Goal: Task Accomplishment & Management: Manage account settings

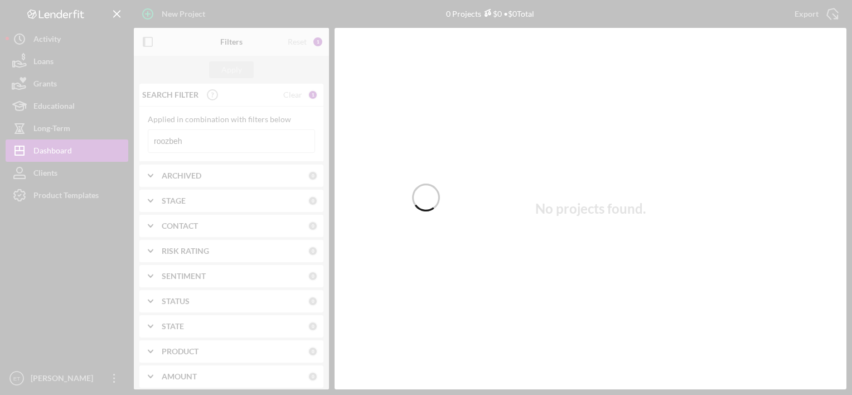
click at [242, 151] on div at bounding box center [426, 197] width 852 height 395
click at [269, 142] on div at bounding box center [426, 197] width 852 height 395
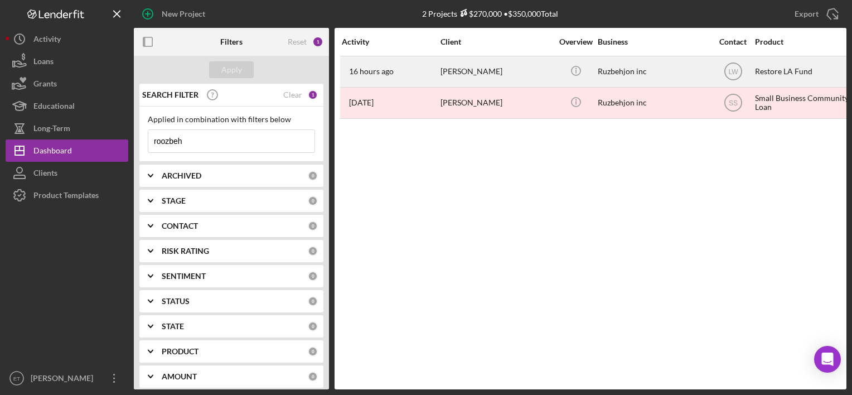
click at [451, 69] on div "[PERSON_NAME]" at bounding box center [497, 72] width 112 height 30
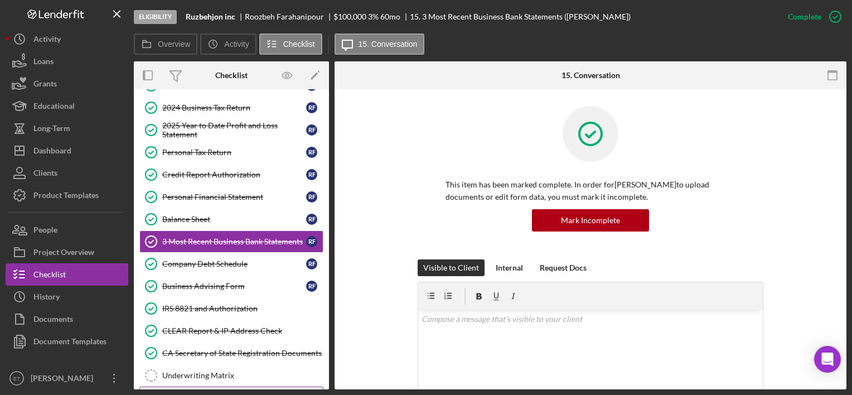
scroll to position [256, 0]
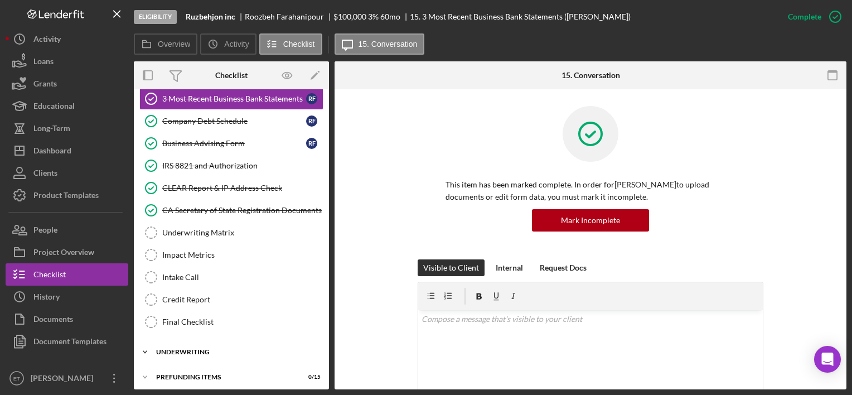
drag, startPoint x: 202, startPoint y: 346, endPoint x: 201, endPoint y: 355, distance: 9.0
click at [202, 349] on div "Underwriting" at bounding box center [235, 352] width 159 height 7
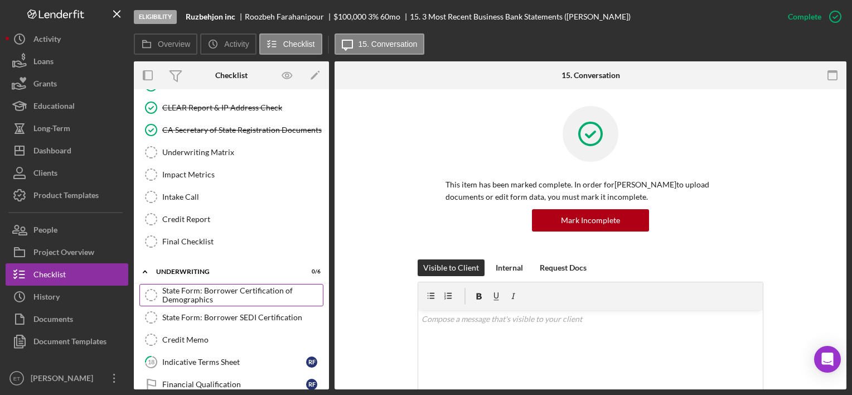
scroll to position [395, 0]
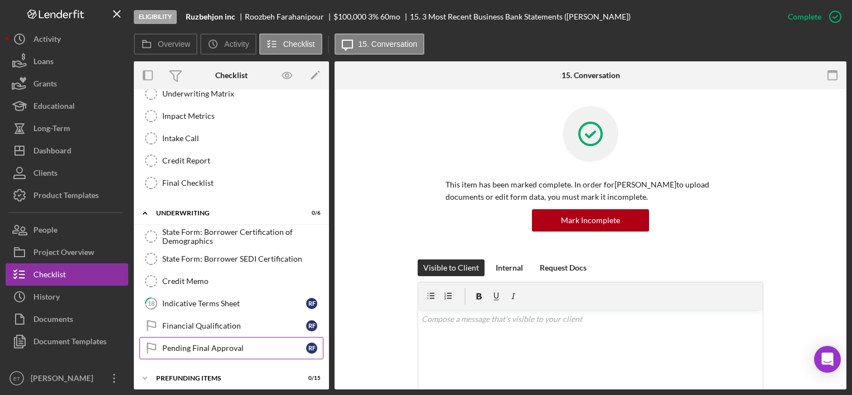
drag, startPoint x: 198, startPoint y: 366, endPoint x: 182, endPoint y: 351, distance: 22.1
click at [198, 367] on div "Icon/Expander Prefunding Items 0 / 15" at bounding box center [231, 378] width 195 height 22
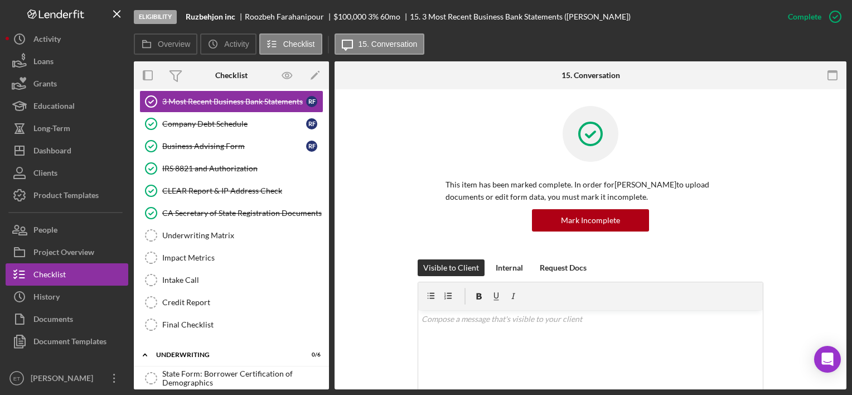
scroll to position [174, 0]
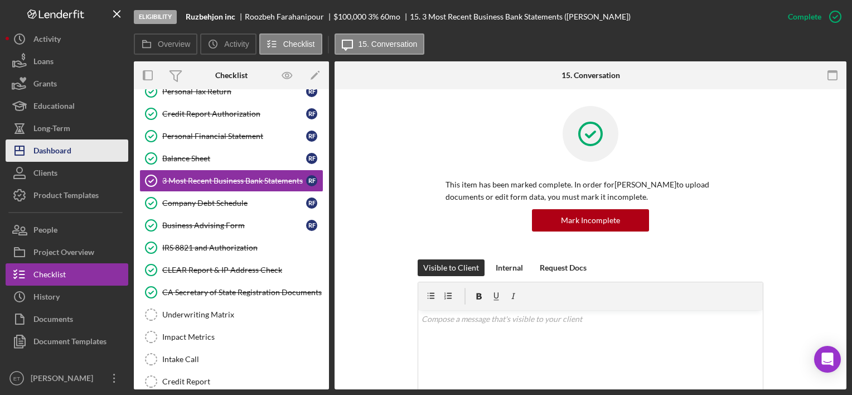
click at [69, 158] on div "Dashboard" at bounding box center [52, 151] width 38 height 25
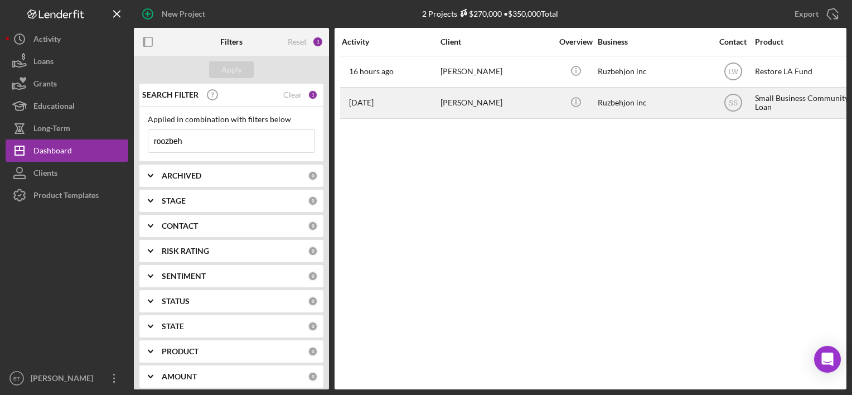
click at [538, 113] on div "[PERSON_NAME]" at bounding box center [497, 103] width 112 height 30
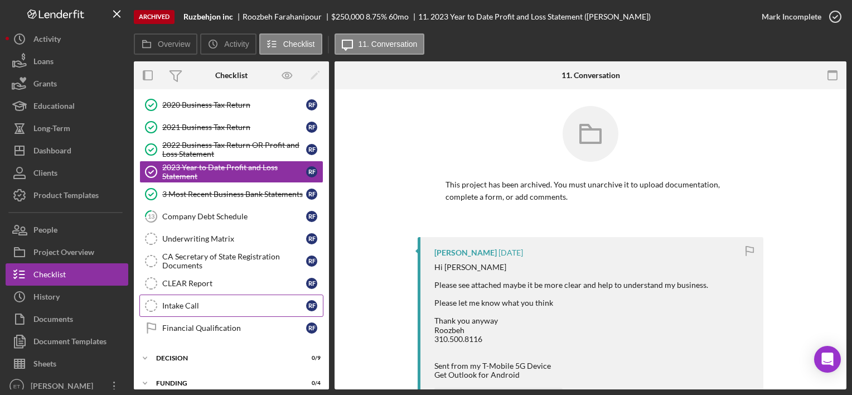
scroll to position [171, 0]
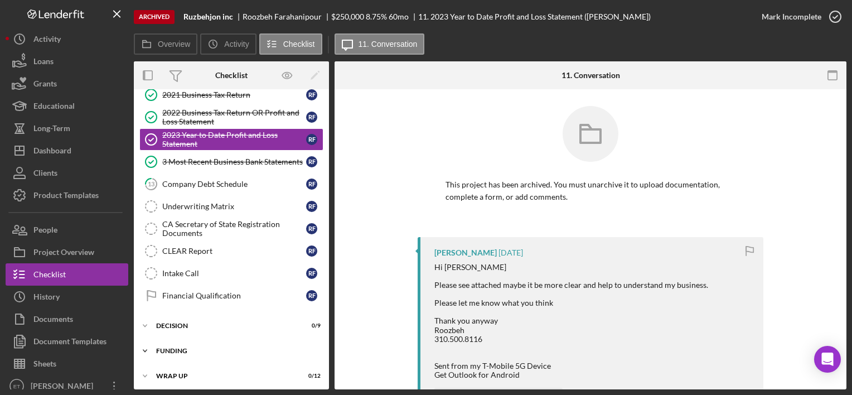
click at [189, 340] on div "Icon/Expander Funding 0 / 4" at bounding box center [231, 351] width 195 height 22
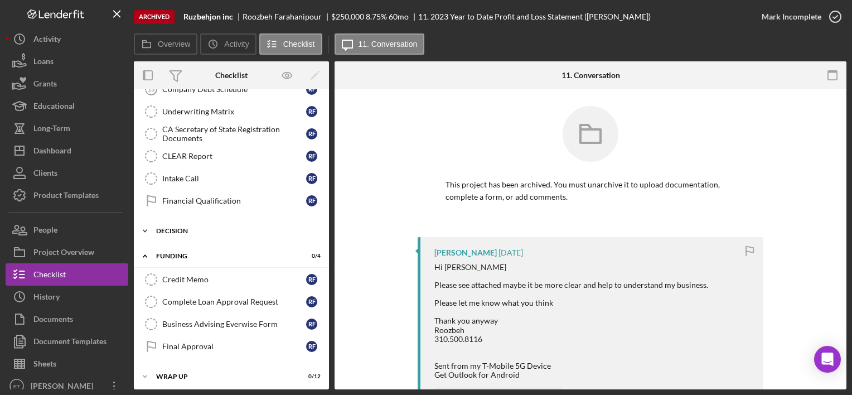
click at [182, 228] on div "Decision" at bounding box center [235, 231] width 159 height 7
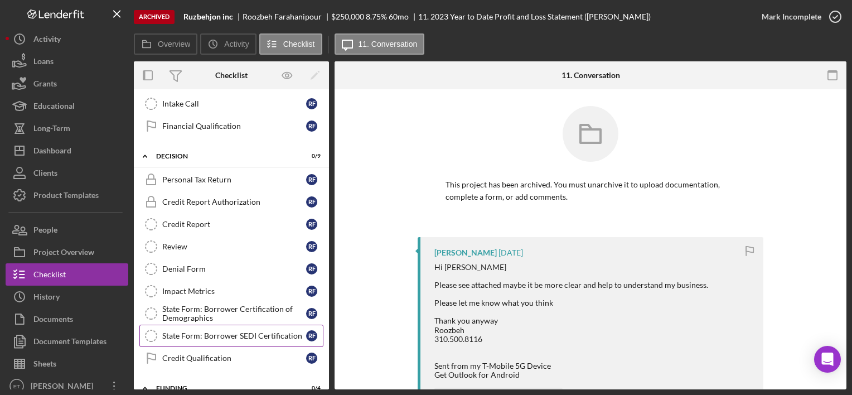
scroll to position [377, 0]
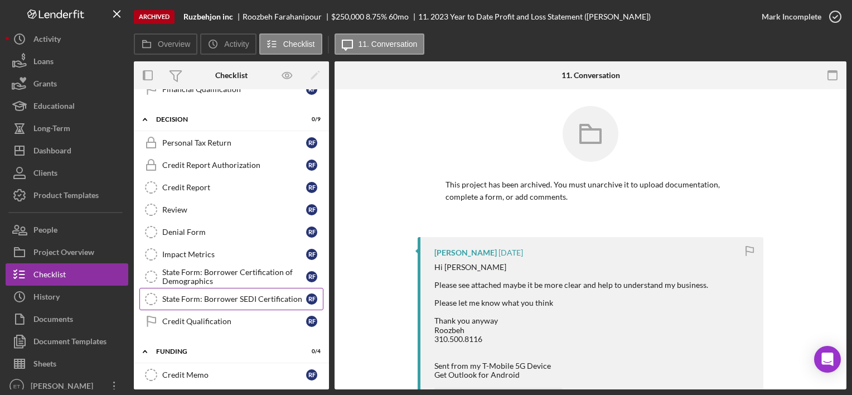
click at [257, 298] on div "State Form: Borrower SEDI Certification" at bounding box center [234, 299] width 144 height 9
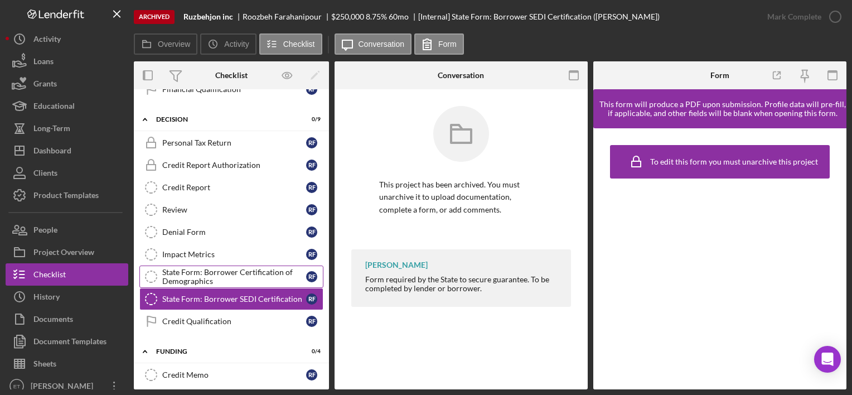
click at [248, 273] on div "State Form: Borrower Certification of Demographics" at bounding box center [234, 277] width 144 height 18
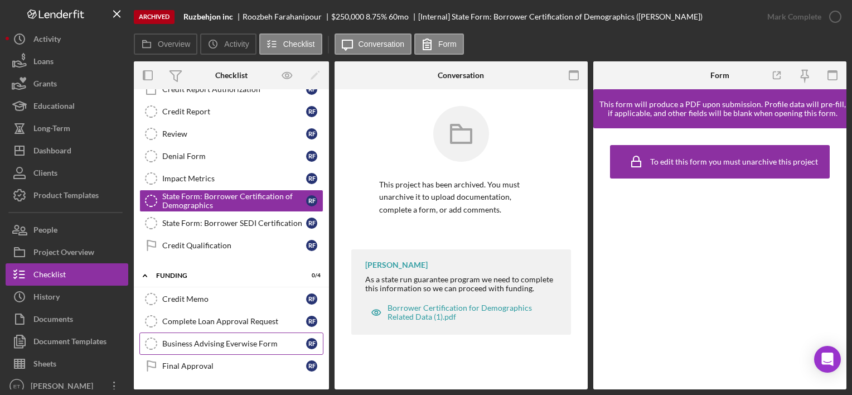
scroll to position [470, 0]
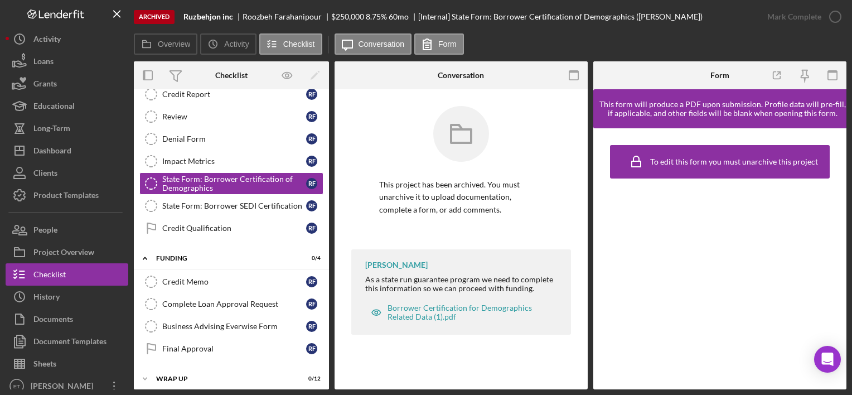
click at [176, 386] on div "Icon/Expander Eligibility 5 / 5 Icon/Expander Documentation 8 / 15 Determine LM…" at bounding box center [231, 239] width 195 height 300
click at [178, 375] on div "Wrap Up" at bounding box center [235, 378] width 159 height 7
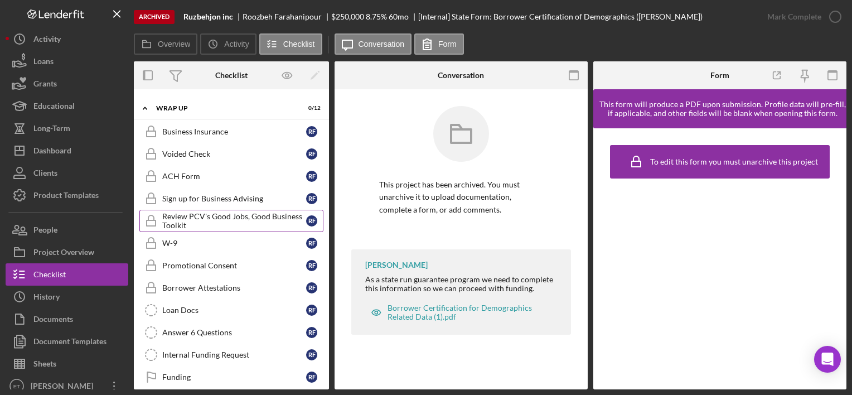
click at [239, 218] on div "Review PCV's Good Jobs, Good Business Toolkit" at bounding box center [234, 221] width 144 height 18
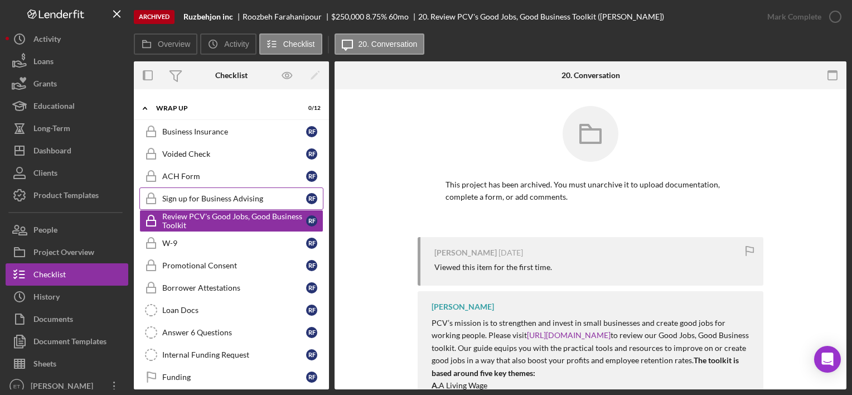
click at [232, 197] on link "Sign up for Business Advising Sign up for Business Advising R F" at bounding box center [231, 198] width 184 height 22
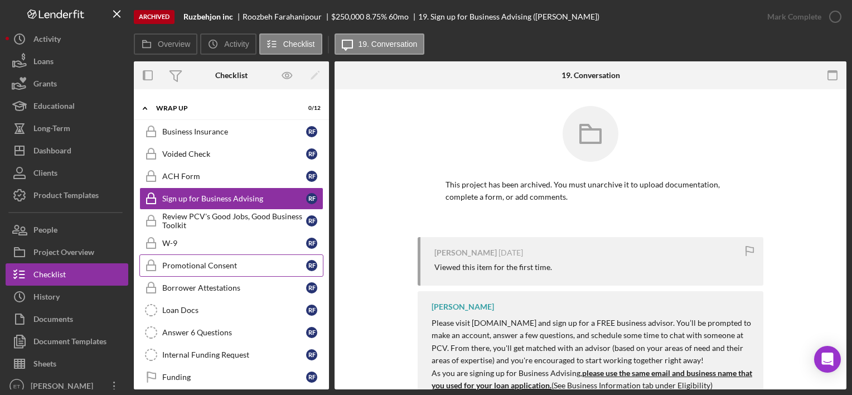
click at [226, 261] on div "Promotional Consent" at bounding box center [234, 265] width 144 height 9
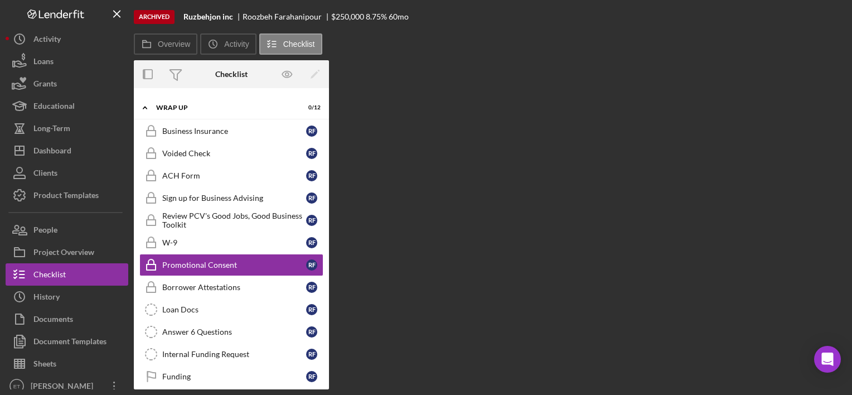
scroll to position [741, 0]
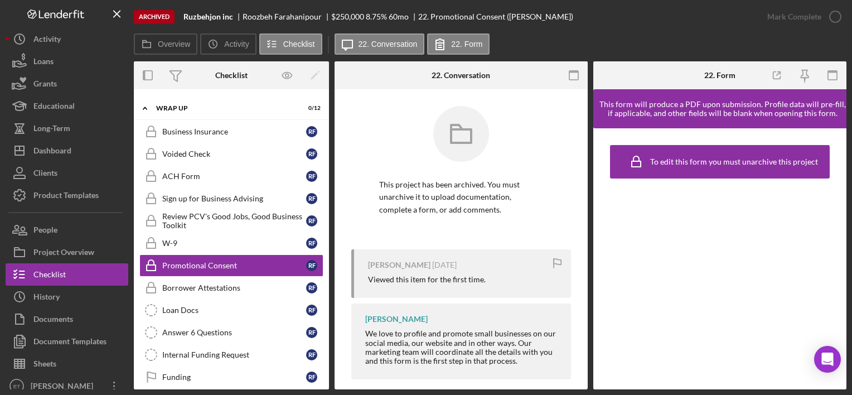
click at [756, 237] on div "To edit this form you must unarchive this project" at bounding box center [719, 258] width 253 height 261
click at [72, 156] on button "Icon/Dashboard Dashboard" at bounding box center [67, 150] width 123 height 22
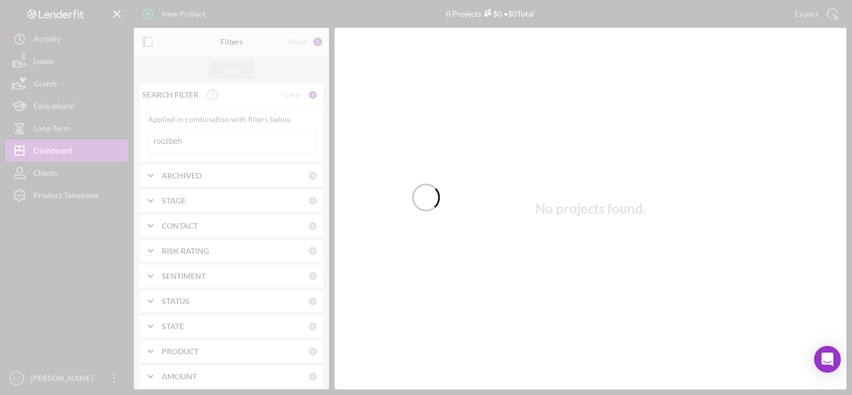
click at [234, 136] on div at bounding box center [426, 197] width 852 height 395
click at [249, 141] on div at bounding box center [426, 197] width 852 height 395
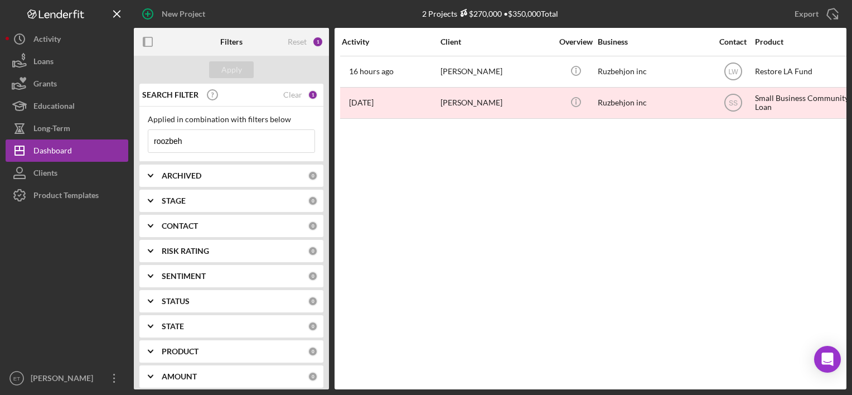
click at [257, 141] on input "roozbeh" at bounding box center [231, 141] width 166 height 22
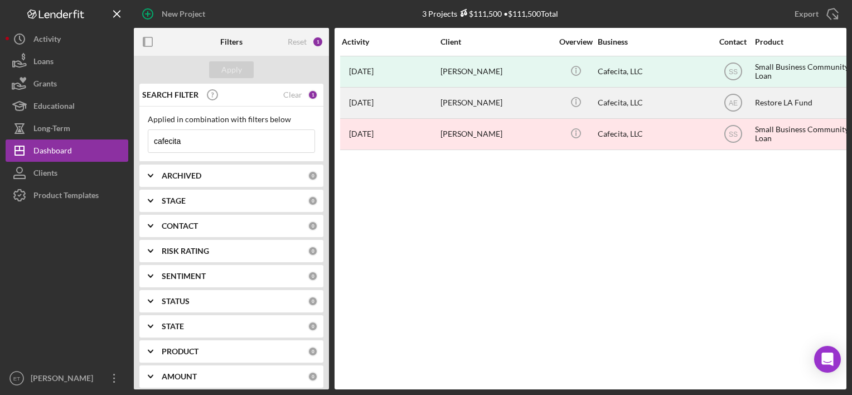
type input "cafecita"
click at [485, 112] on div "[PERSON_NAME]" at bounding box center [497, 103] width 112 height 30
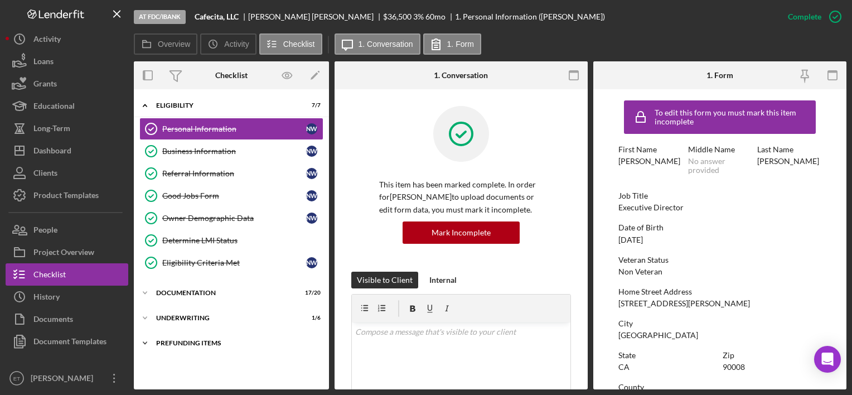
click at [189, 346] on div "Icon/Expander Prefunding Items 0 / 15" at bounding box center [231, 343] width 195 height 22
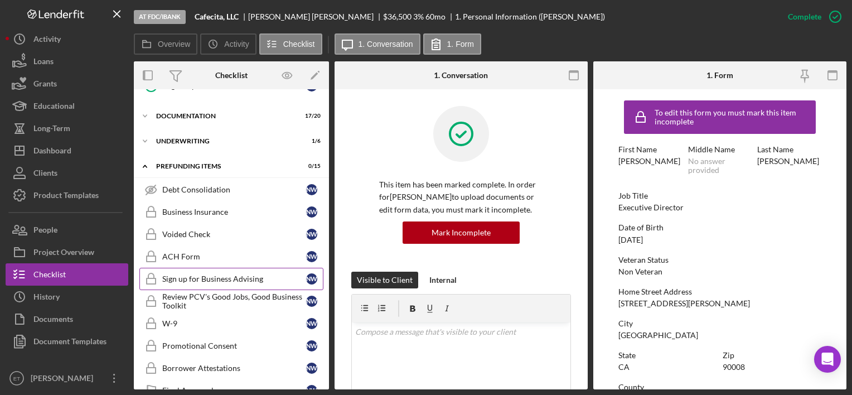
scroll to position [167, 0]
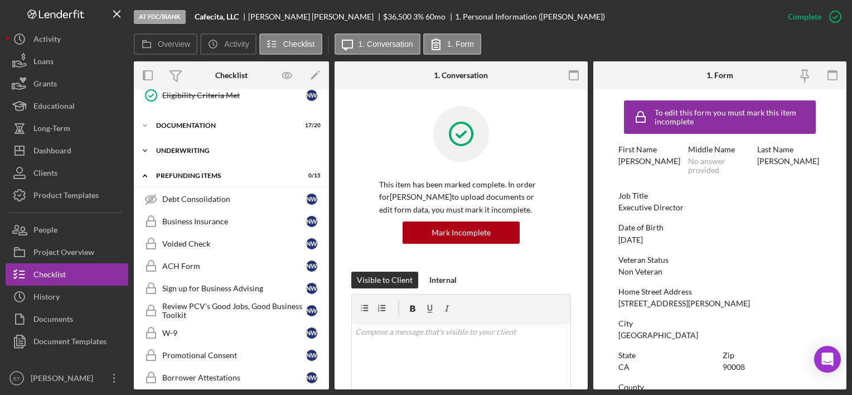
click at [187, 142] on div "Icon/Expander Underwriting 1 / 6" at bounding box center [231, 150] width 195 height 22
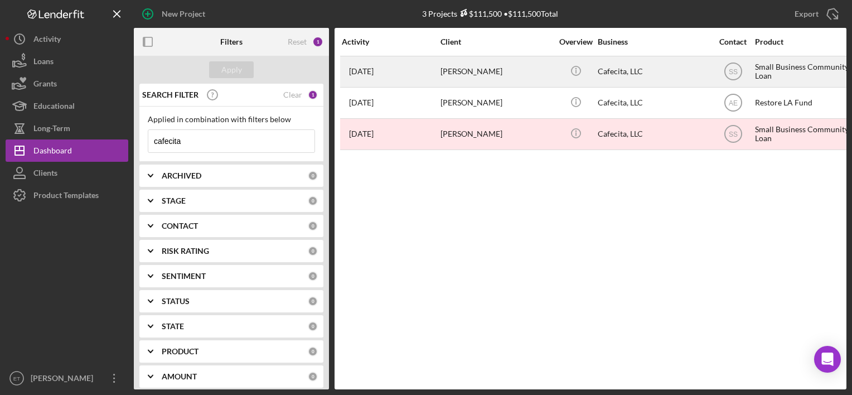
click at [509, 73] on div "[PERSON_NAME]" at bounding box center [497, 72] width 112 height 30
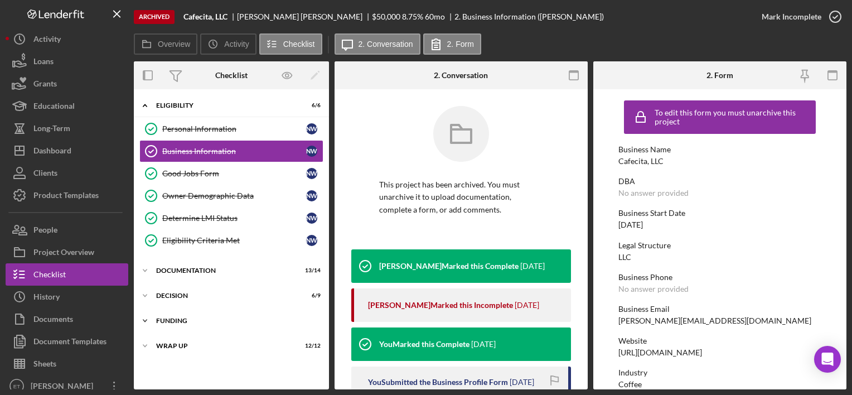
click at [156, 322] on div "Icon/Expander Funding 4 / 4" at bounding box center [231, 321] width 195 height 22
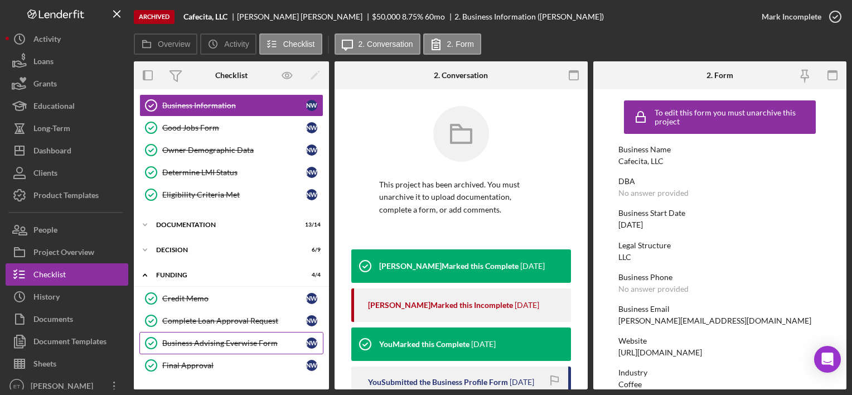
scroll to position [66, 0]
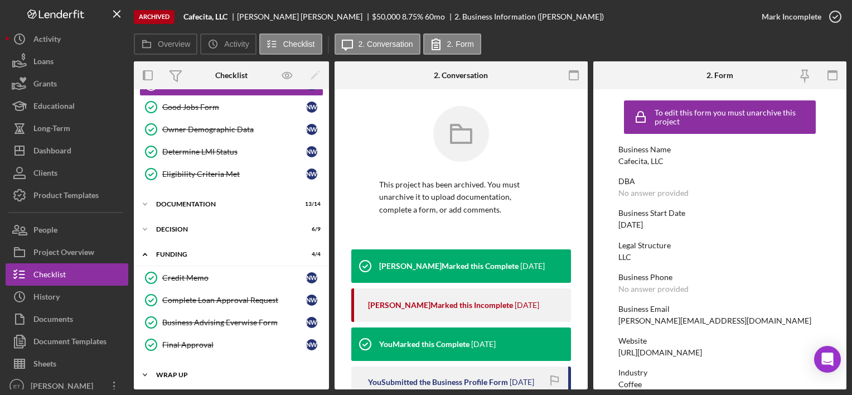
click at [170, 368] on div "Icon/Expander Wrap Up 12 / 12" at bounding box center [231, 375] width 195 height 22
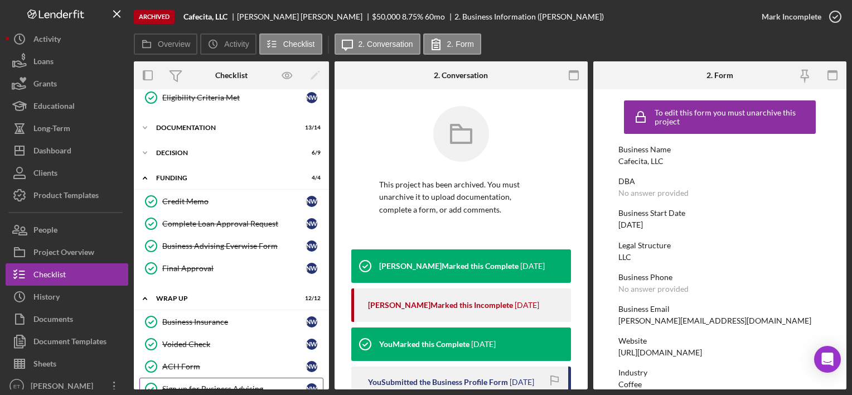
scroll to position [234, 0]
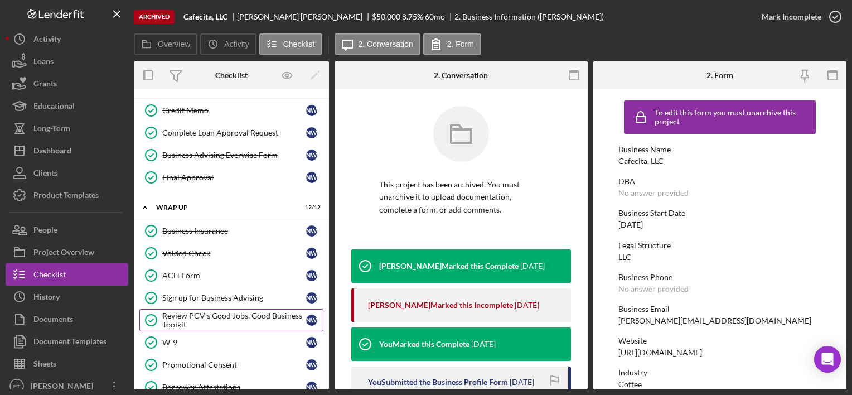
click at [212, 311] on div "Review PCV's Good Jobs, Good Business Toolkit" at bounding box center [234, 320] width 144 height 18
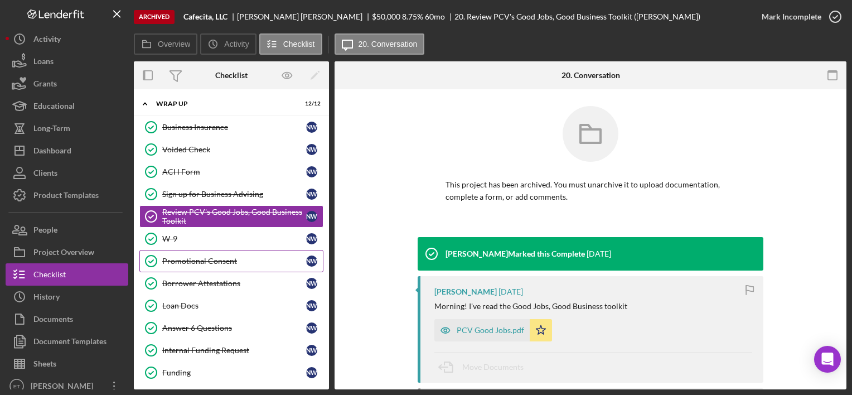
click at [238, 261] on link "Promotional Consent Promotional Consent N W" at bounding box center [231, 261] width 184 height 22
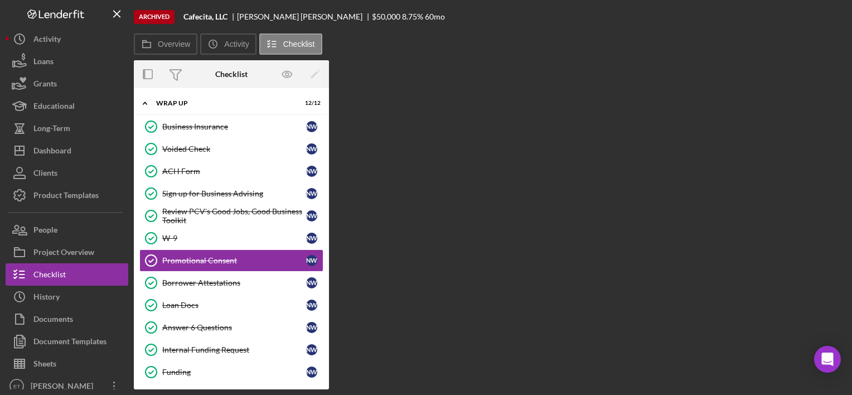
scroll to position [337, 0]
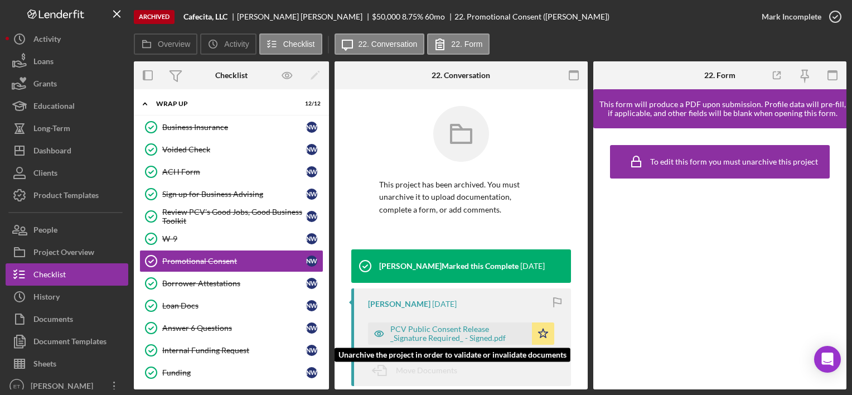
click at [481, 341] on div "PCV Public Consent Release _Signature Required_ - Signed.pdf" at bounding box center [458, 334] width 136 height 18
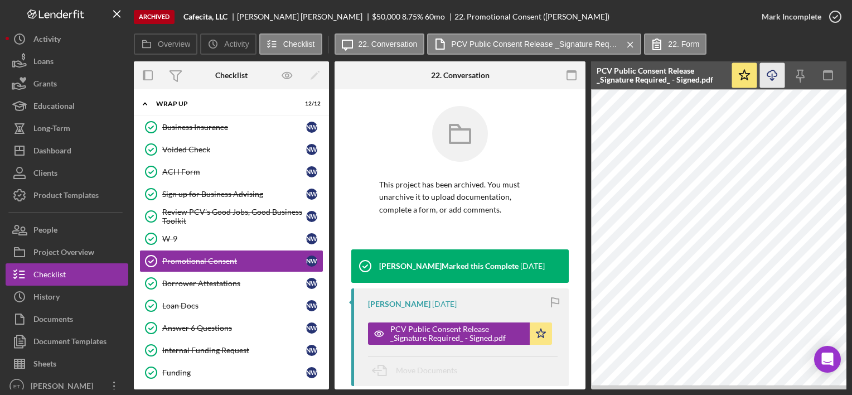
click at [773, 73] on icon "Icon/Download" at bounding box center [772, 75] width 25 height 25
click at [88, 156] on button "Icon/Dashboard Dashboard" at bounding box center [67, 150] width 123 height 22
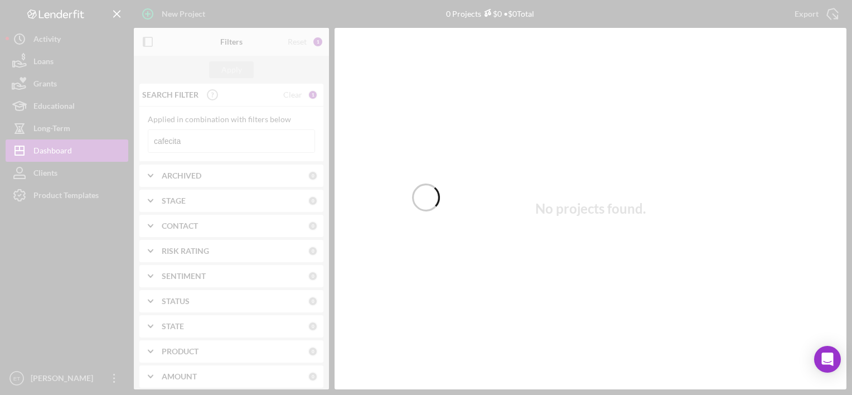
click at [266, 145] on div at bounding box center [426, 197] width 852 height 395
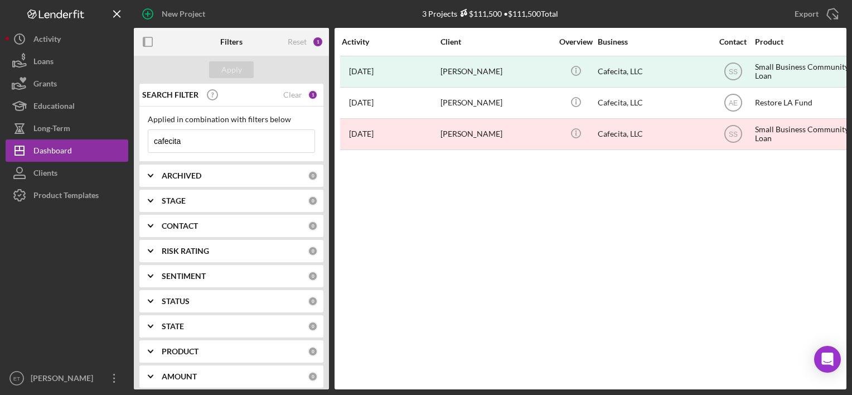
click at [201, 136] on input "cafecita" at bounding box center [231, 141] width 166 height 22
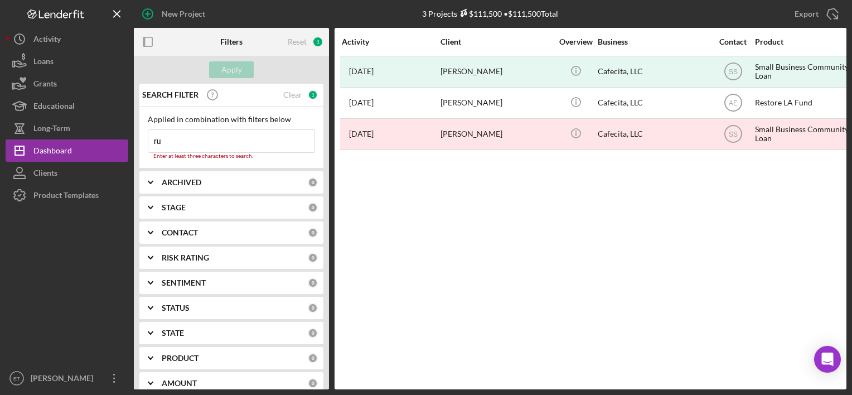
type input "r"
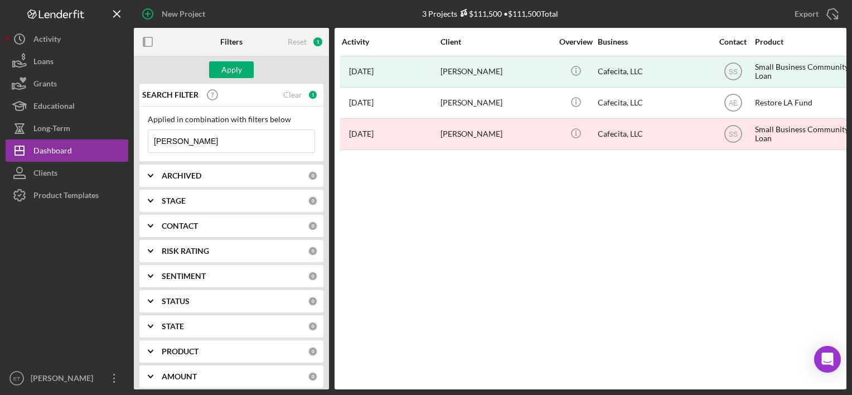
type input "delphi"
paste input "Ruzbehjon Inc. dba Delphi Greek (DL 95%) (Survey)"
drag, startPoint x: 235, startPoint y: 138, endPoint x: 230, endPoint y: 141, distance: 6.5
click at [233, 138] on input "Ruzbehjon Inc. dba Delphi Greek (DL 95%) (Survey)" at bounding box center [231, 141] width 166 height 22
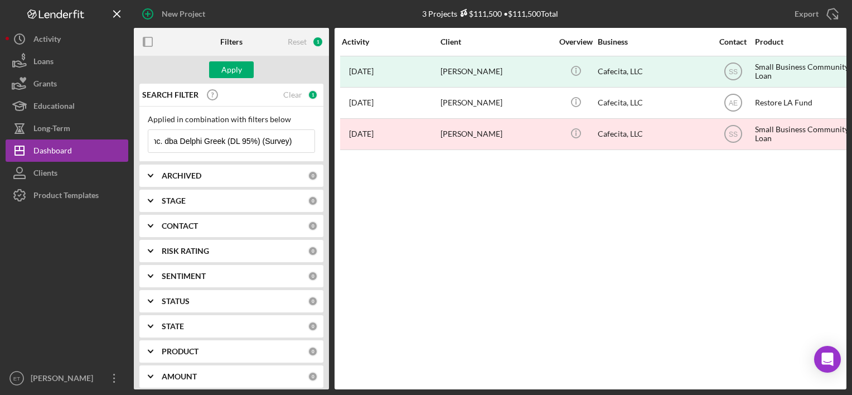
drag, startPoint x: 221, startPoint y: 143, endPoint x: 312, endPoint y: 136, distance: 91.8
click at [312, 136] on div "Applied in combination with filters below Ruzbehjon Inc. dba Delphi Greek (DL 9…" at bounding box center [231, 134] width 184 height 55
drag, startPoint x: 320, startPoint y: 156, endPoint x: 343, endPoint y: 158, distance: 23.0
click at [343, 158] on div "Filters Reset 1 Apply SEARCH FILTER Clear 1 Applied in combination with filters…" at bounding box center [490, 208] width 713 height 361
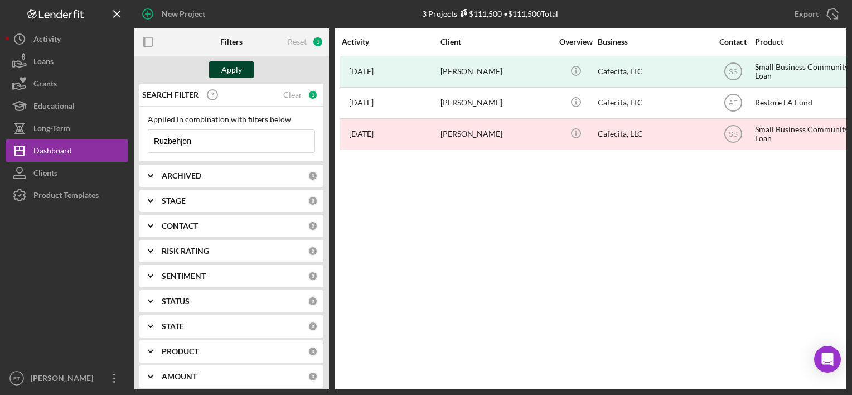
type input "Ruzbehjon"
click at [228, 73] on div "Apply" at bounding box center [231, 69] width 21 height 17
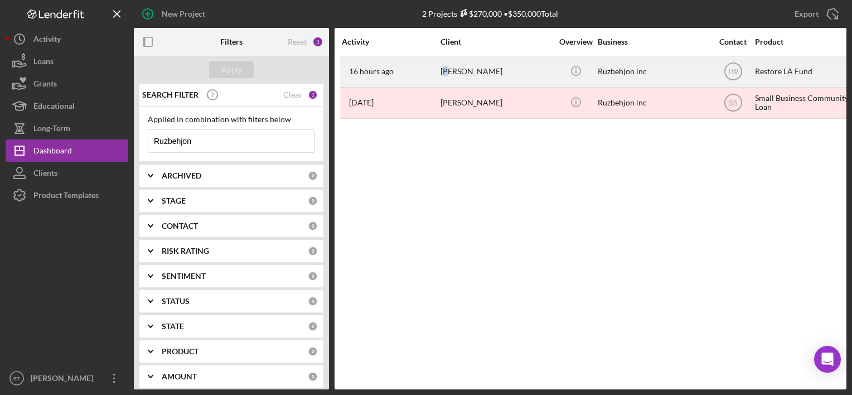
click at [445, 78] on div "[PERSON_NAME]" at bounding box center [497, 72] width 112 height 30
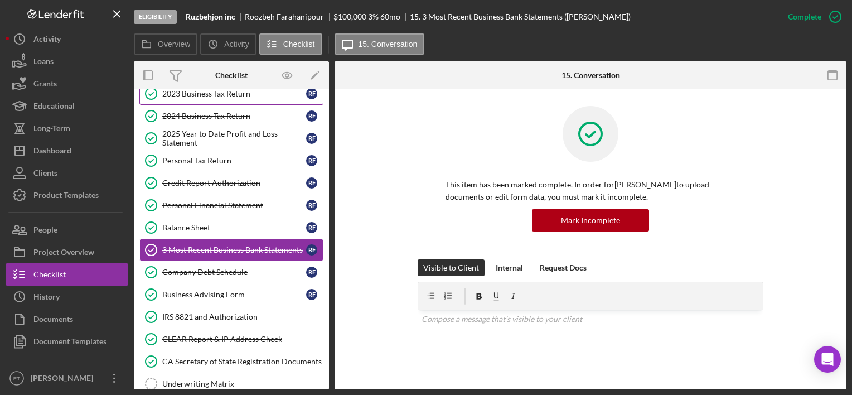
scroll to position [113, 0]
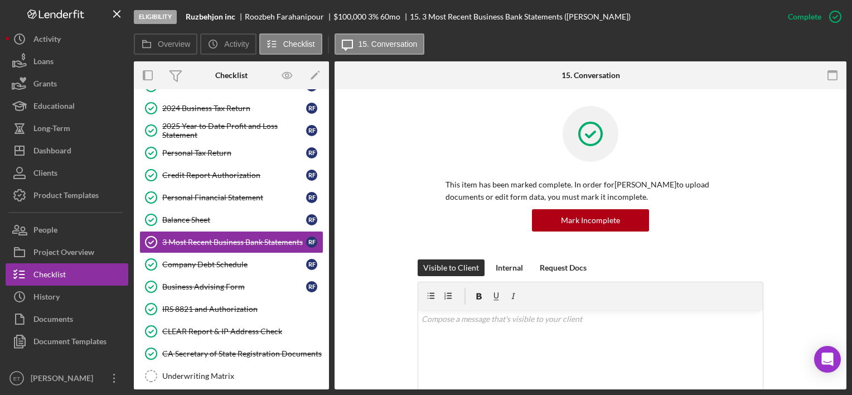
click at [262, 20] on div "[PERSON_NAME]" at bounding box center [289, 16] width 89 height 9
copy div "Roozbeh"
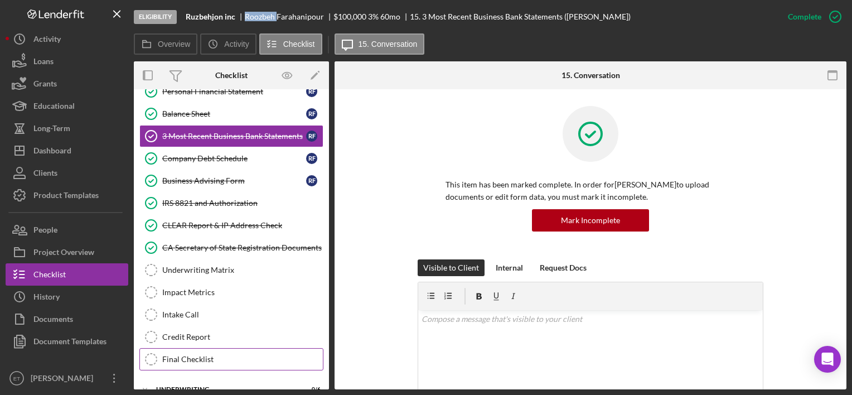
scroll to position [256, 0]
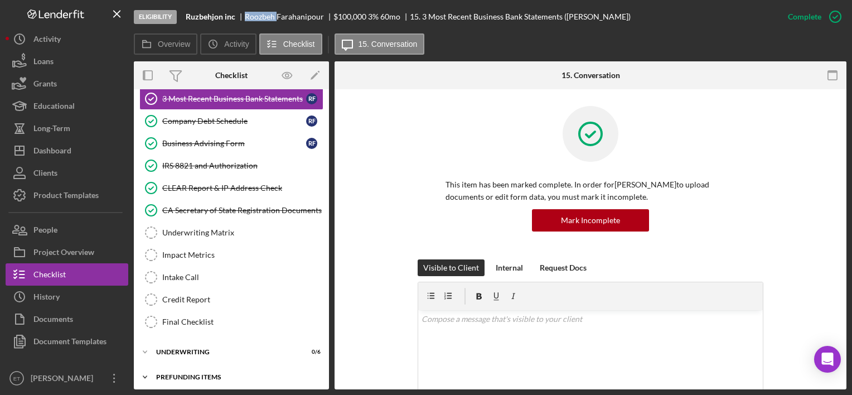
click at [216, 374] on div "Prefunding Items" at bounding box center [235, 377] width 159 height 7
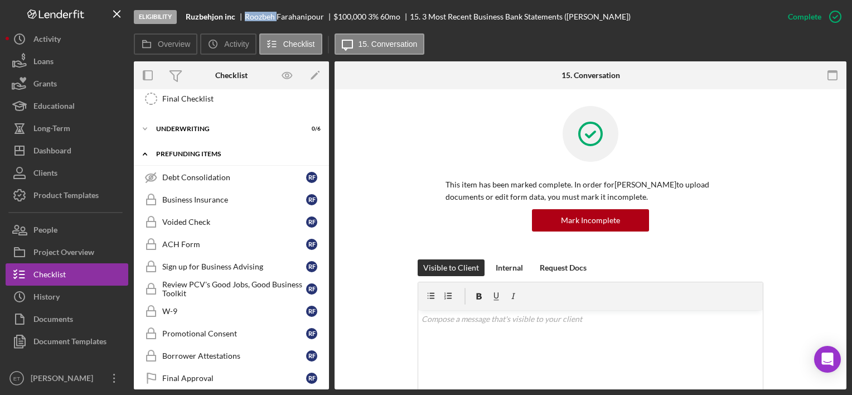
click at [160, 153] on div "Icon/Expander Prefunding Items 0 / 15" at bounding box center [231, 154] width 195 height 23
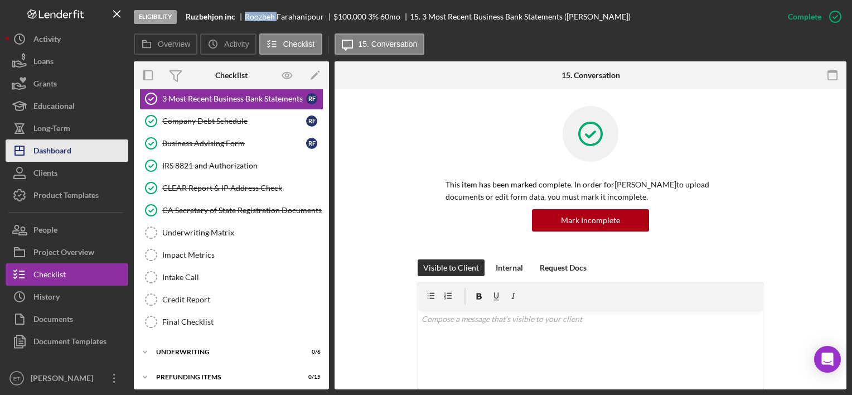
click at [42, 146] on div "Dashboard" at bounding box center [52, 151] width 38 height 25
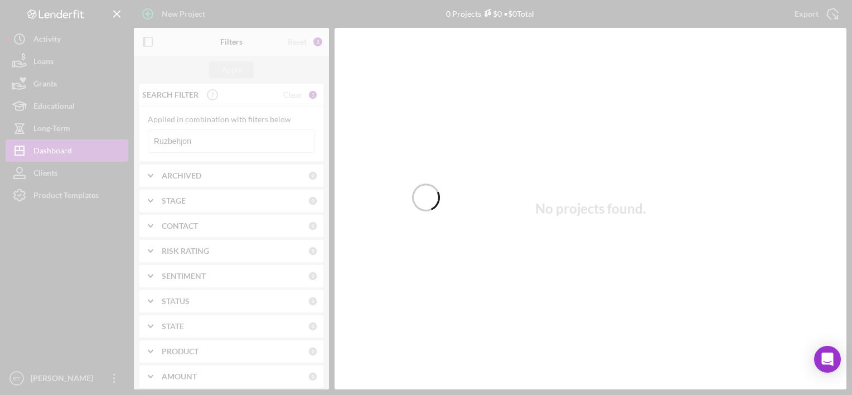
click at [224, 141] on div at bounding box center [426, 197] width 852 height 395
click at [241, 142] on div at bounding box center [426, 197] width 852 height 395
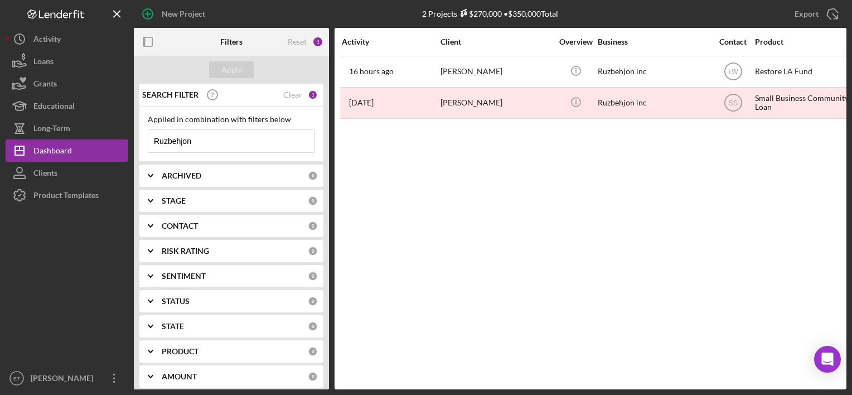
paste input "oozbeh"
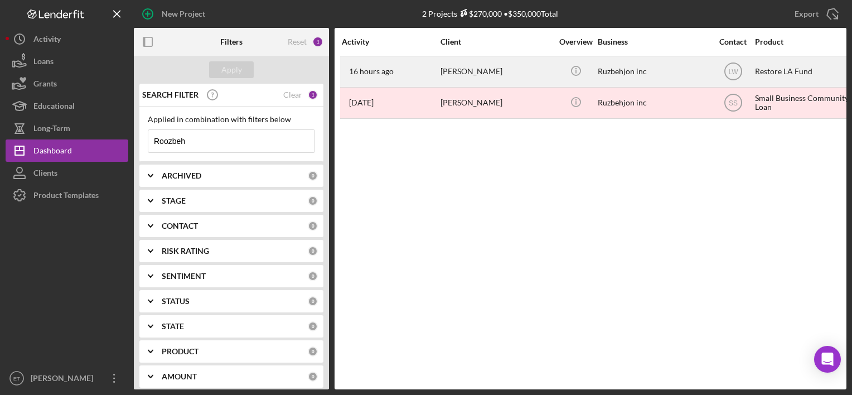
type input "Roozbeh"
click at [502, 74] on div "[PERSON_NAME]" at bounding box center [497, 72] width 112 height 30
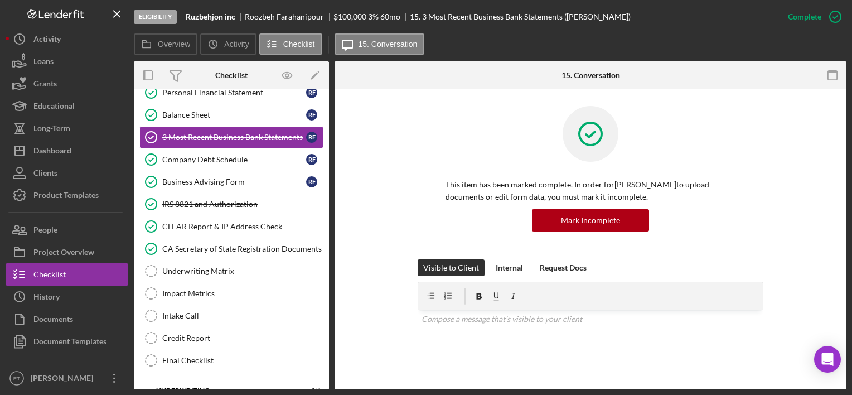
scroll to position [256, 0]
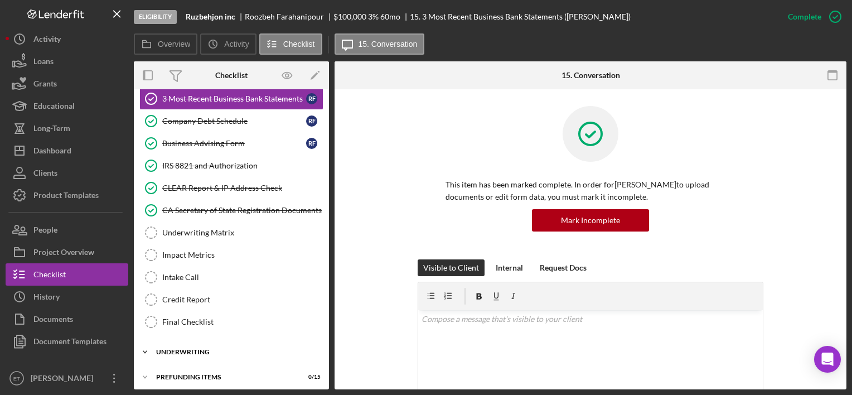
click at [184, 344] on div "Icon/Expander Underwriting 0 / 6" at bounding box center [231, 352] width 195 height 22
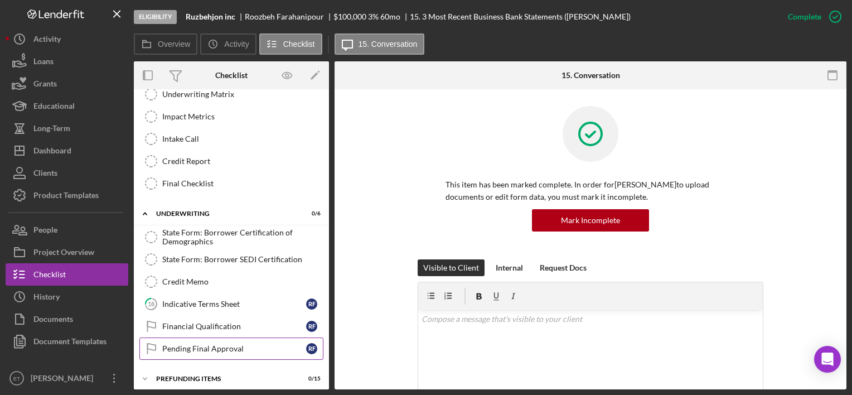
scroll to position [395, 0]
click at [199, 375] on div "Icon/Expander Prefunding Items 0 / 15" at bounding box center [231, 378] width 195 height 22
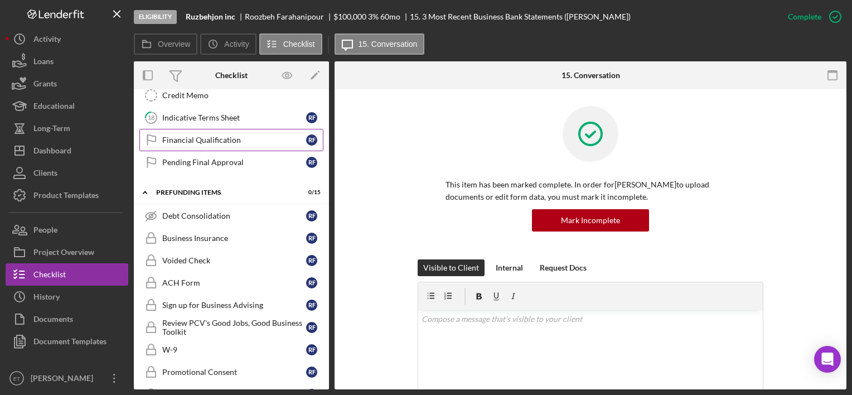
scroll to position [562, 0]
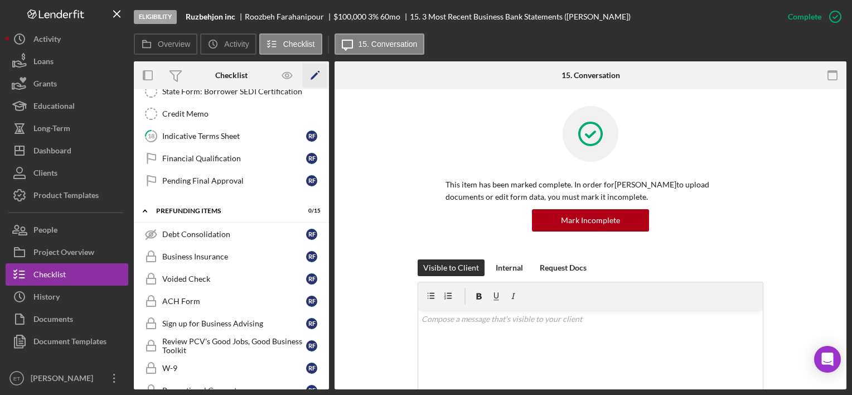
click at [315, 79] on icon "Icon/Edit" at bounding box center [315, 75] width 25 height 25
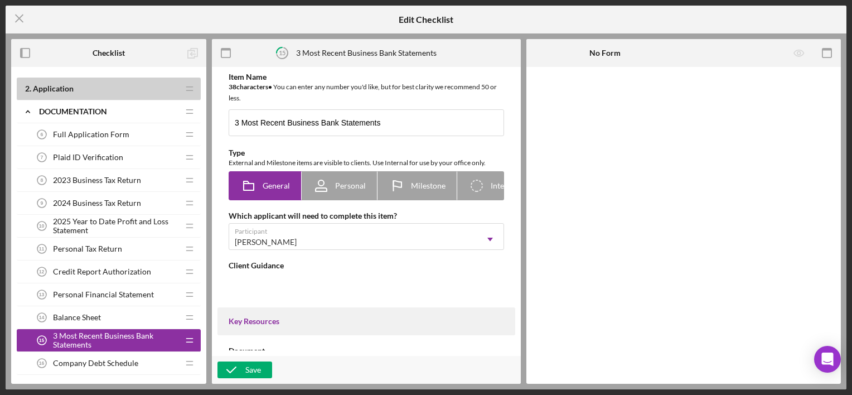
type textarea "<div>Please attach the 3 most recent bank statements for your business. We use …"
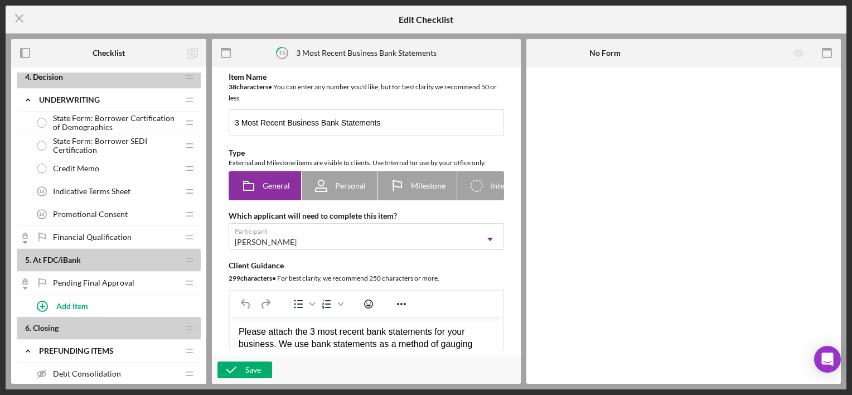
scroll to position [702, 0]
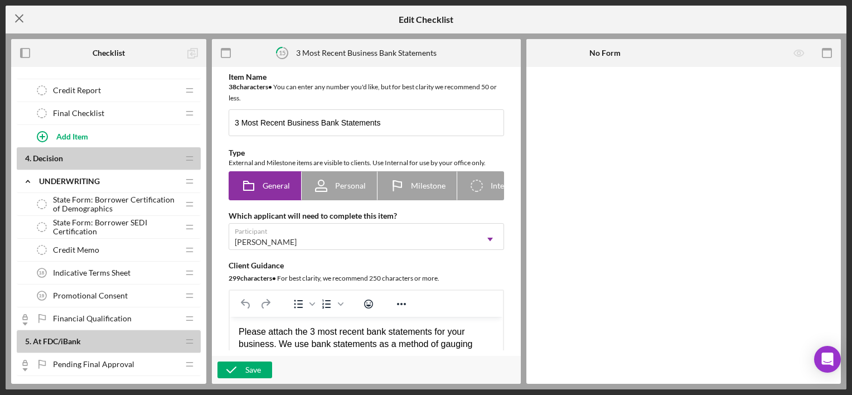
click at [22, 22] on line at bounding box center [19, 18] width 7 height 7
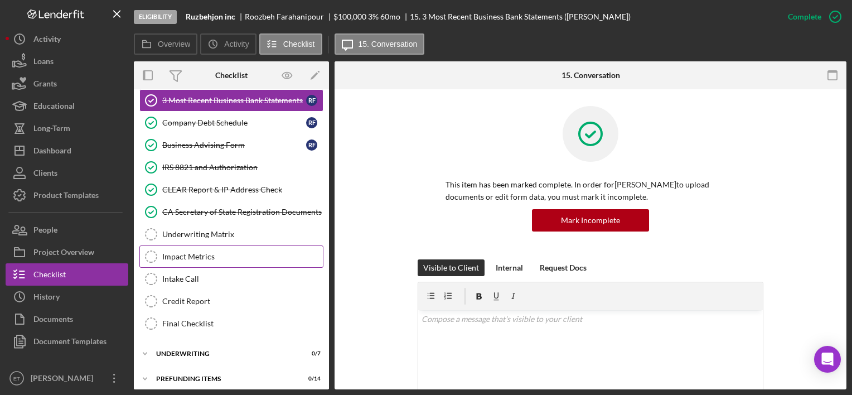
scroll to position [256, 0]
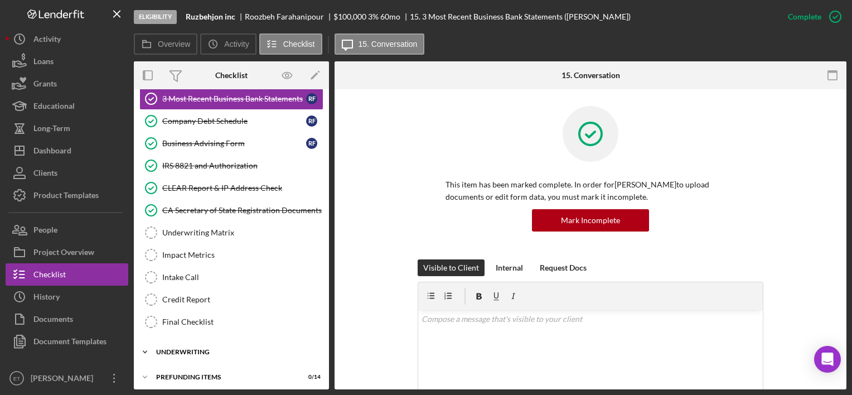
click at [197, 349] on div "Underwriting" at bounding box center [235, 352] width 159 height 7
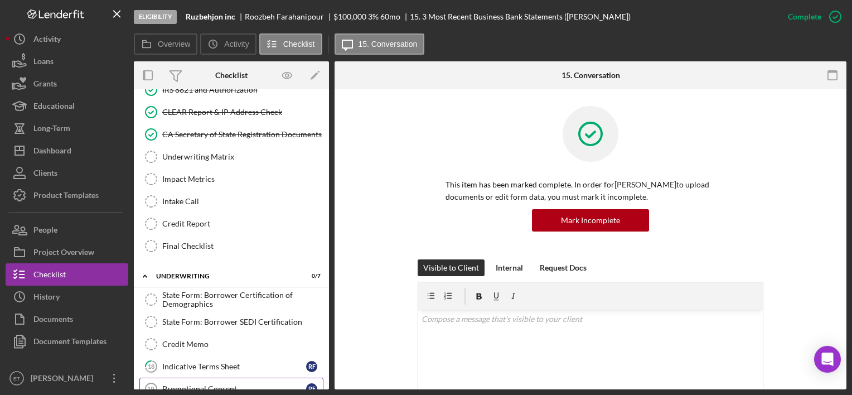
scroll to position [417, 0]
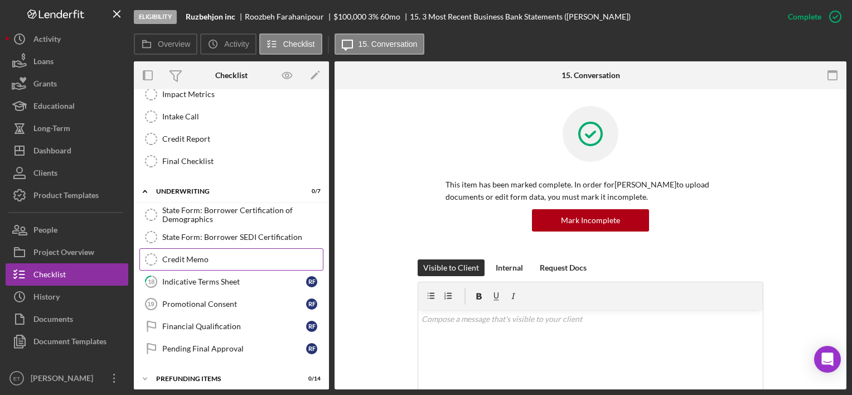
click at [212, 257] on div "Credit Memo" at bounding box center [242, 259] width 161 height 9
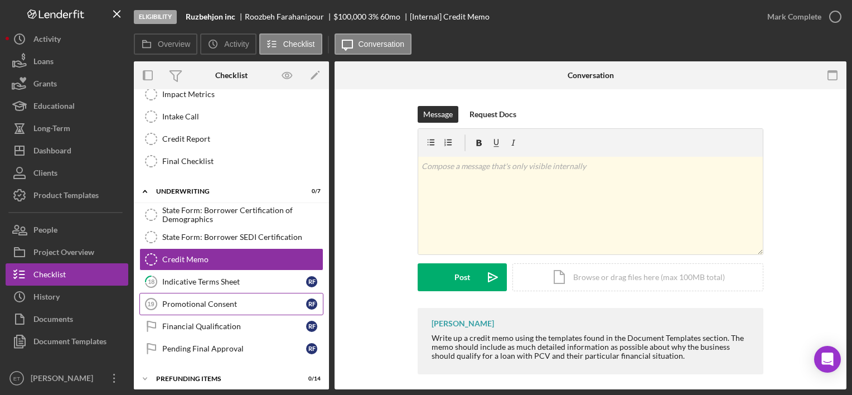
click at [223, 300] on div "Promotional Consent" at bounding box center [234, 304] width 144 height 9
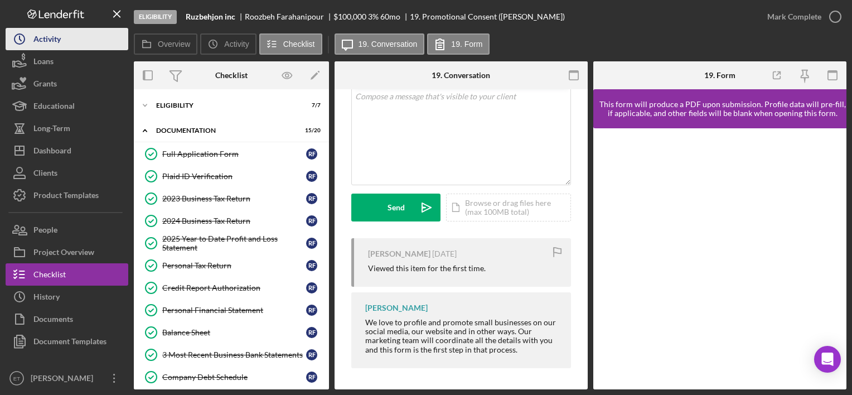
click at [83, 46] on button "Icon/History Activity" at bounding box center [67, 39] width 123 height 22
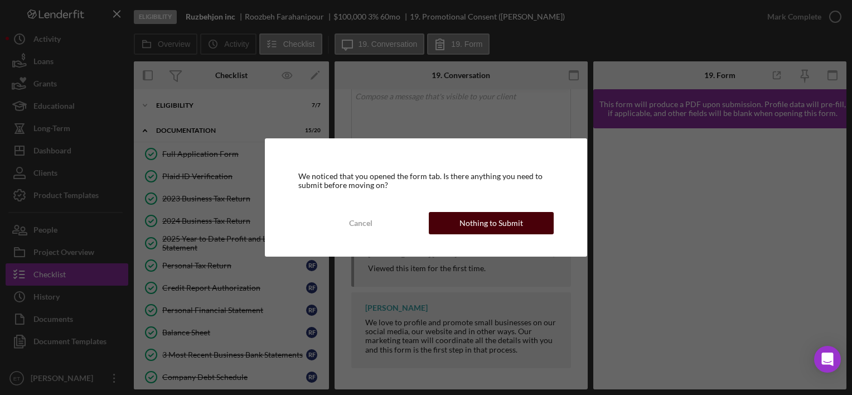
click at [494, 218] on div "Nothing to Submit" at bounding box center [492, 223] width 64 height 22
